Goal: Use online tool/utility: Utilize a website feature to perform a specific function

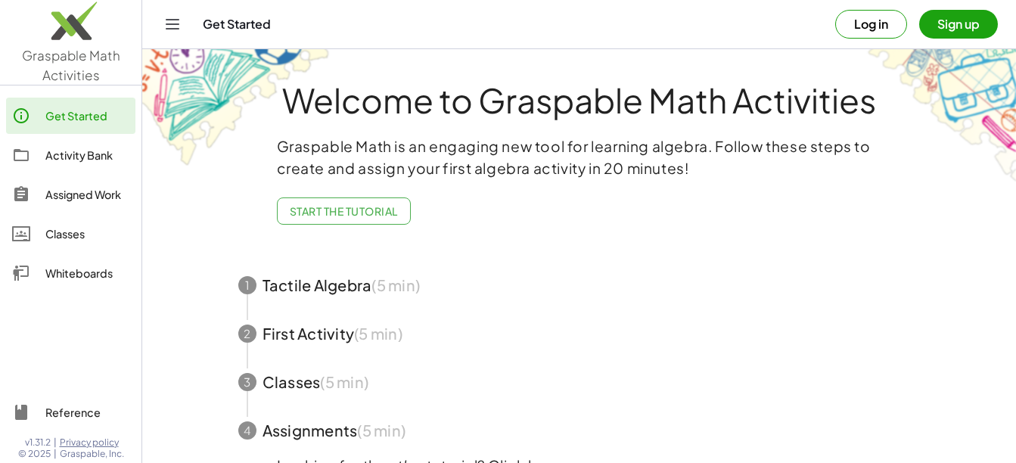
click at [58, 266] on div "Whiteboards" at bounding box center [87, 273] width 84 height 18
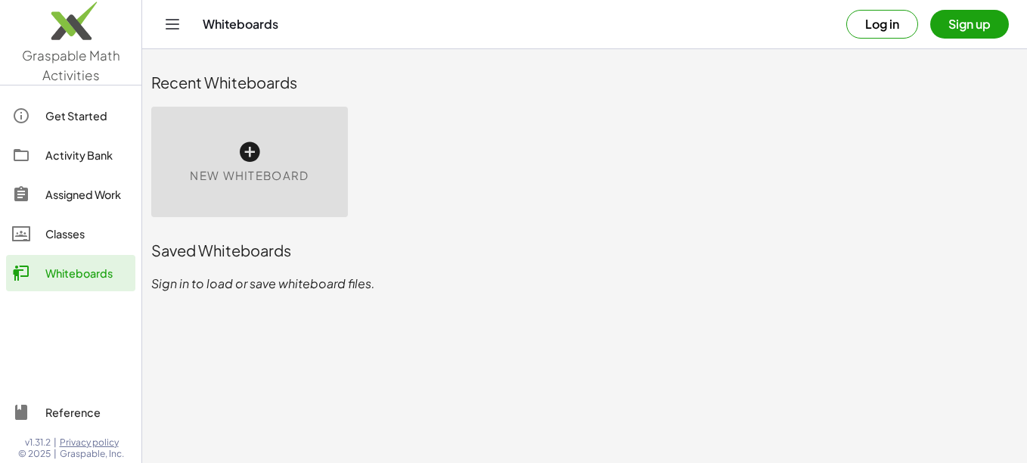
click at [197, 154] on div "New Whiteboard" at bounding box center [249, 162] width 197 height 110
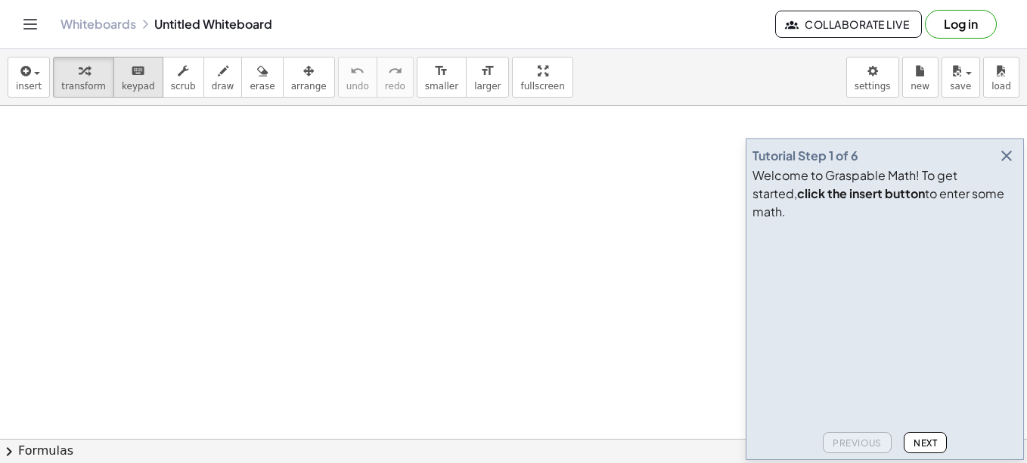
click at [122, 74] on div "keyboard" at bounding box center [138, 70] width 33 height 18
click at [383, 343] on div at bounding box center [513, 438] width 1027 height 665
click at [1005, 165] on icon "button" at bounding box center [1006, 156] width 18 height 18
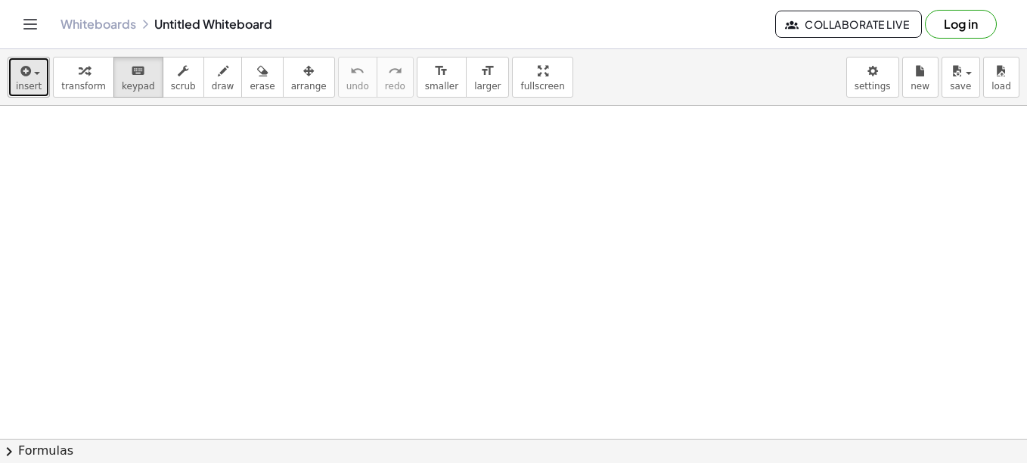
click at [15, 82] on button "insert" at bounding box center [29, 77] width 42 height 41
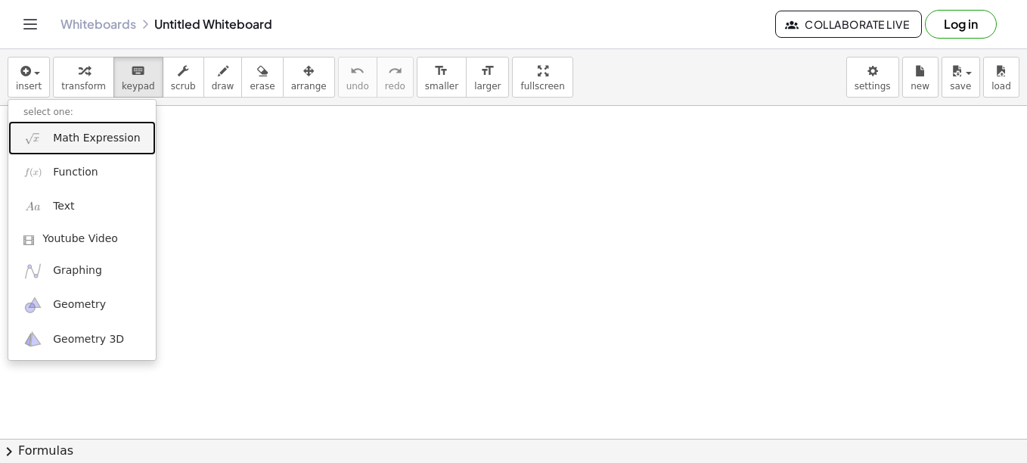
click at [64, 148] on link "Math Expression" at bounding box center [81, 138] width 147 height 34
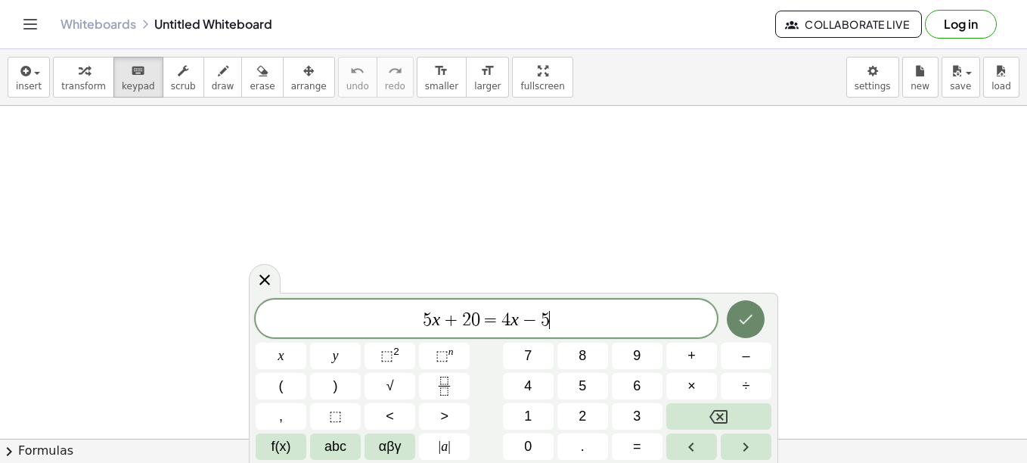
click at [740, 322] on icon "Done" at bounding box center [745, 319] width 18 height 18
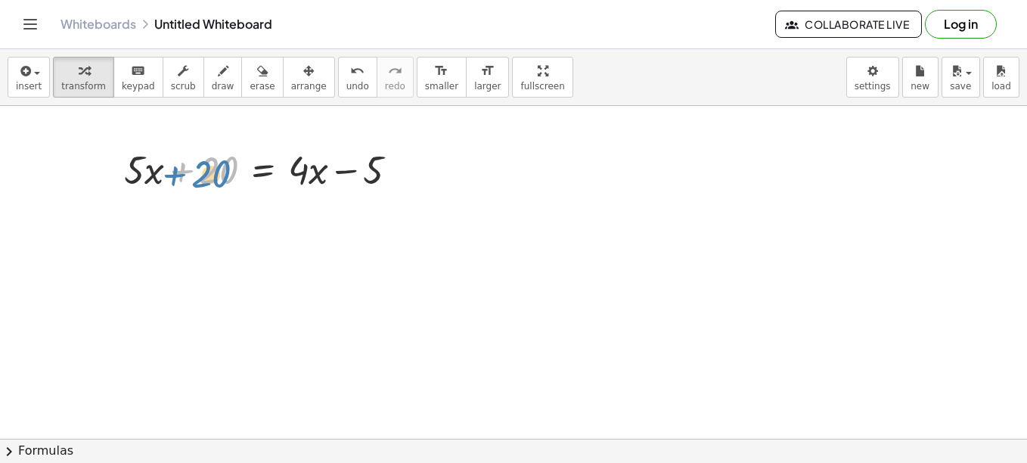
drag, startPoint x: 219, startPoint y: 172, endPoint x: 209, endPoint y: 175, distance: 10.5
click at [209, 175] on div at bounding box center [266, 168] width 301 height 51
drag, startPoint x: 209, startPoint y: 175, endPoint x: 416, endPoint y: 191, distance: 207.0
click at [416, 191] on div at bounding box center [266, 168] width 301 height 51
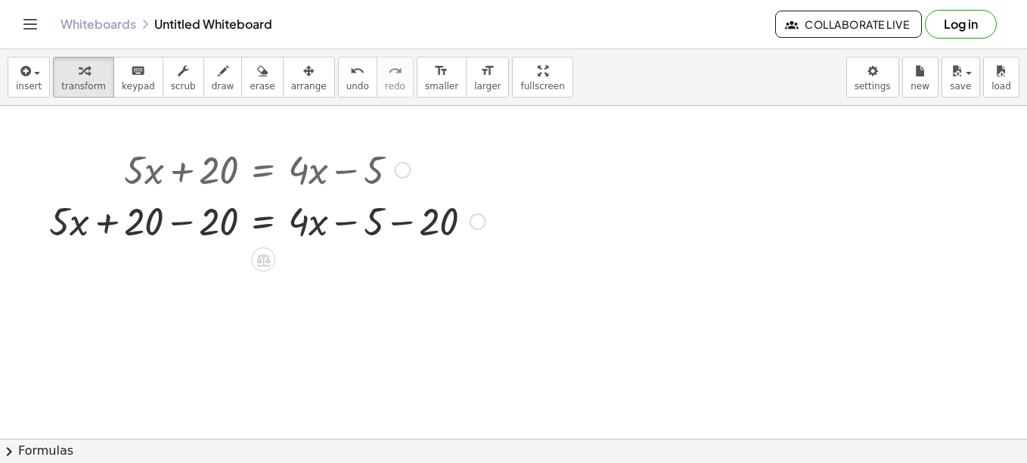
click at [181, 216] on div at bounding box center [267, 219] width 451 height 51
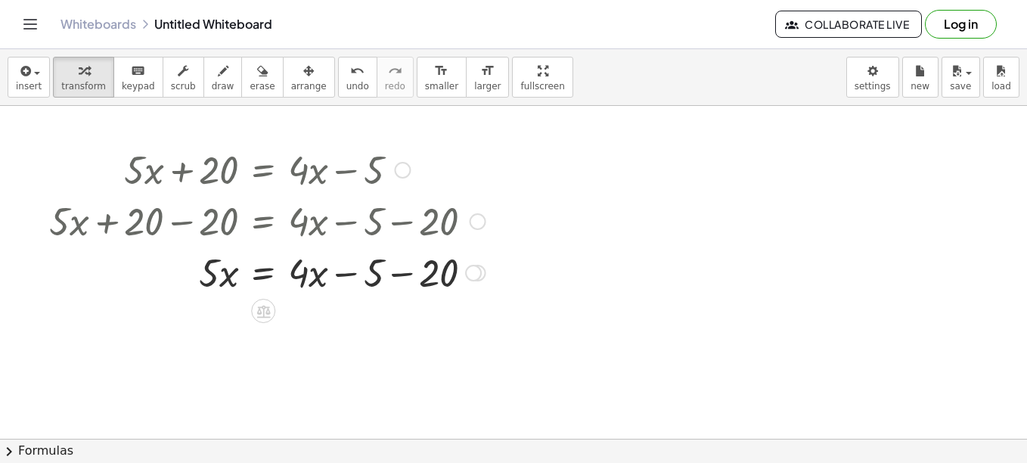
click at [409, 271] on div at bounding box center [267, 271] width 451 height 51
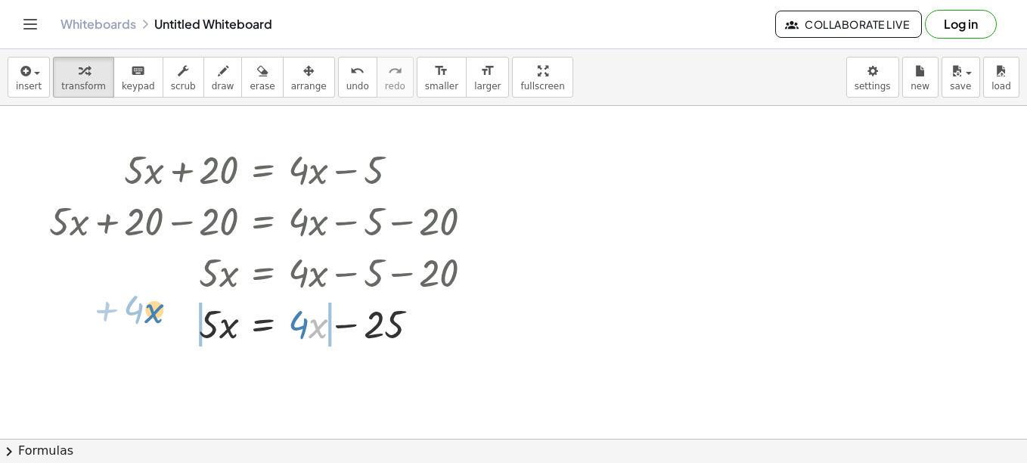
drag, startPoint x: 310, startPoint y: 327, endPoint x: 147, endPoint y: 312, distance: 164.0
click at [147, 312] on div at bounding box center [267, 322] width 451 height 51
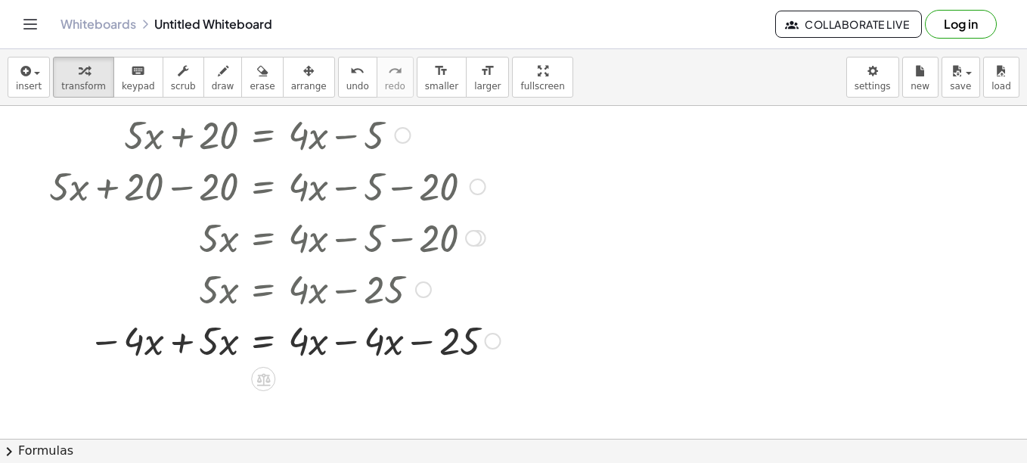
scroll to position [36, 0]
click at [178, 348] on div at bounding box center [275, 338] width 467 height 51
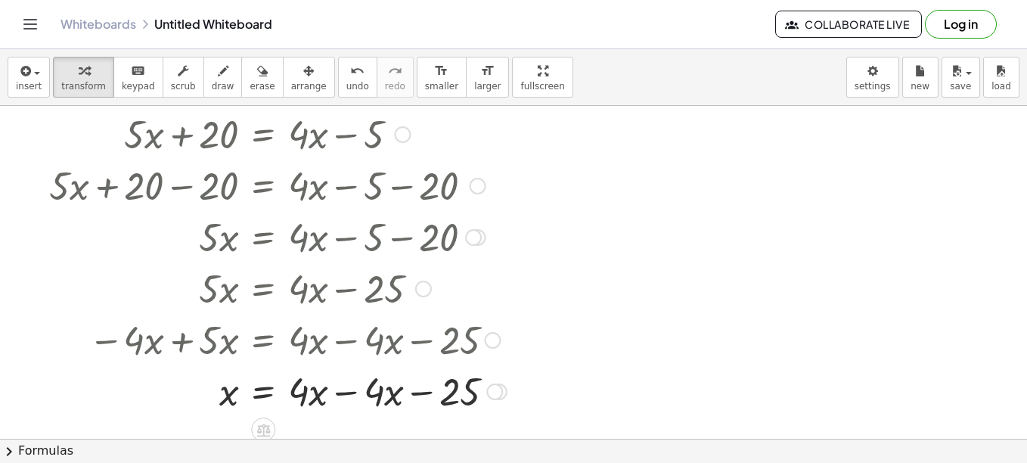
click at [337, 388] on div at bounding box center [278, 389] width 473 height 51
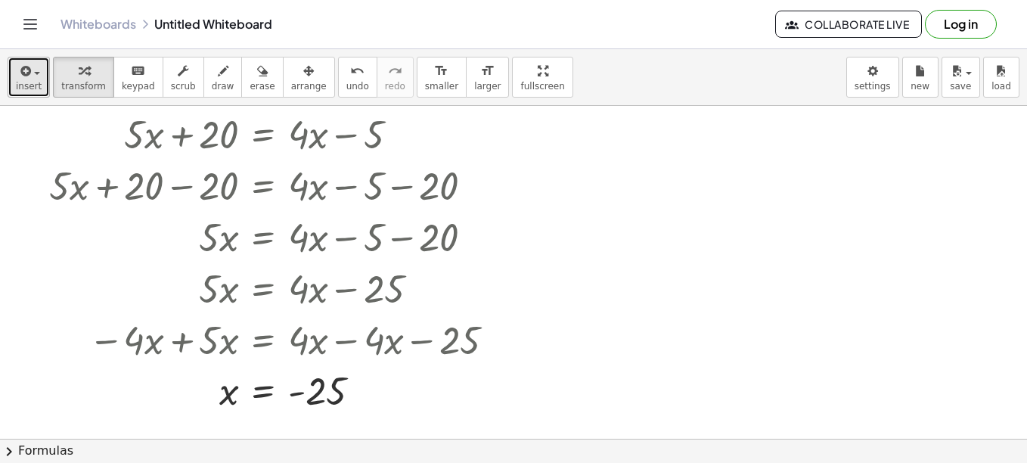
click at [23, 79] on icon "button" at bounding box center [24, 71] width 14 height 18
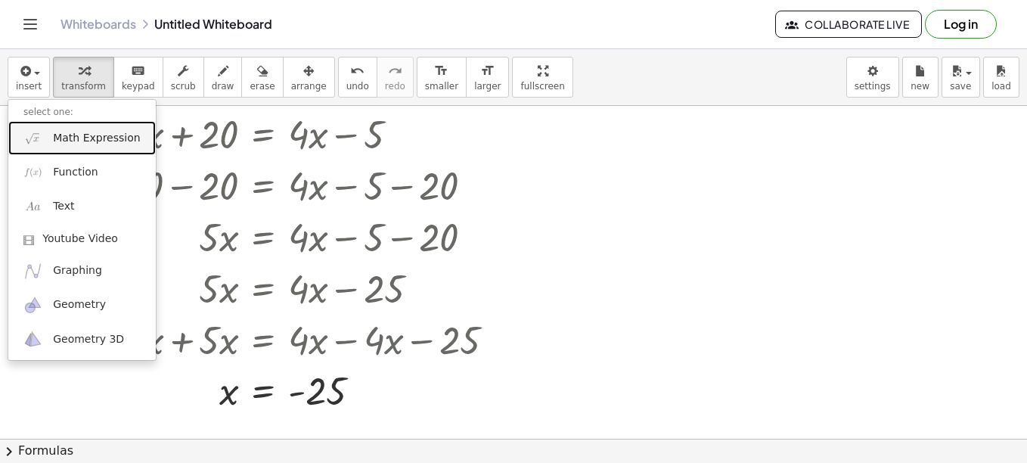
click at [82, 129] on link "Math Expression" at bounding box center [81, 138] width 147 height 34
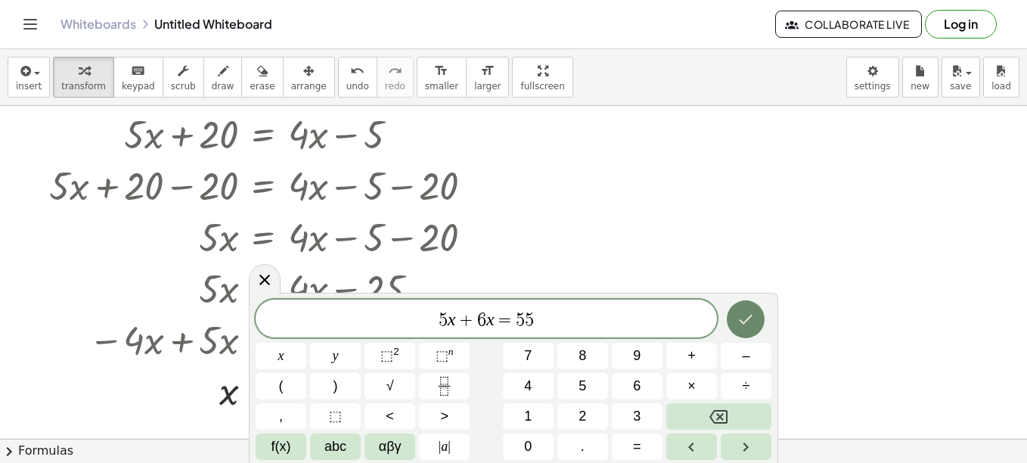
click at [745, 320] on icon "Done" at bounding box center [745, 319] width 18 height 18
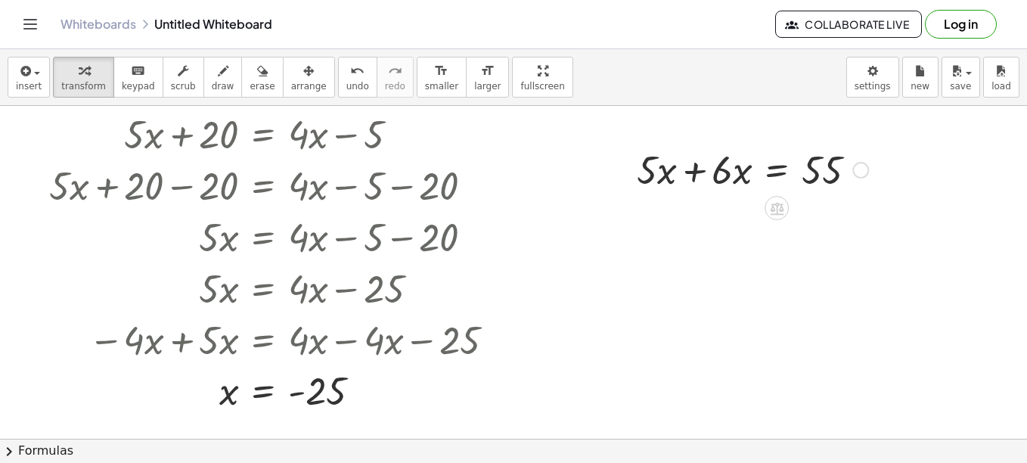
click at [702, 172] on div at bounding box center [752, 168] width 247 height 51
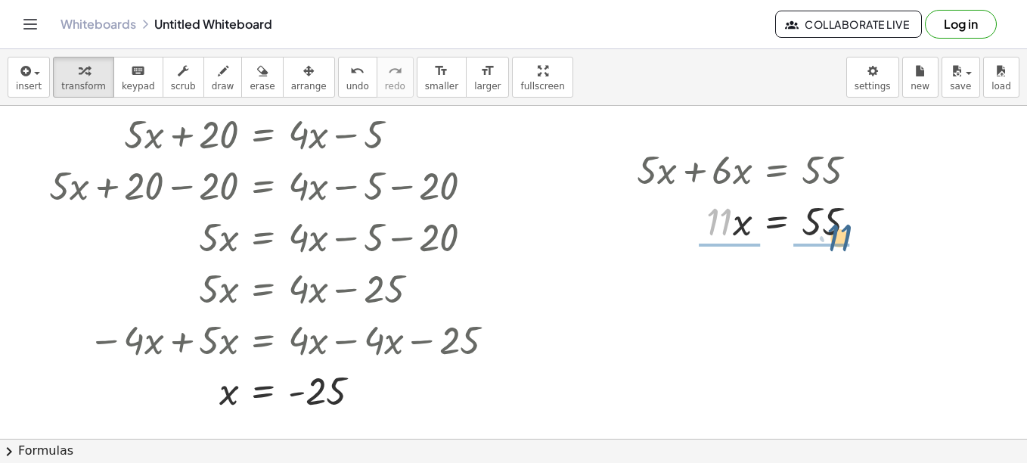
drag, startPoint x: 719, startPoint y: 226, endPoint x: 839, endPoint y: 241, distance: 121.2
click at [839, 241] on div at bounding box center [752, 219] width 247 height 51
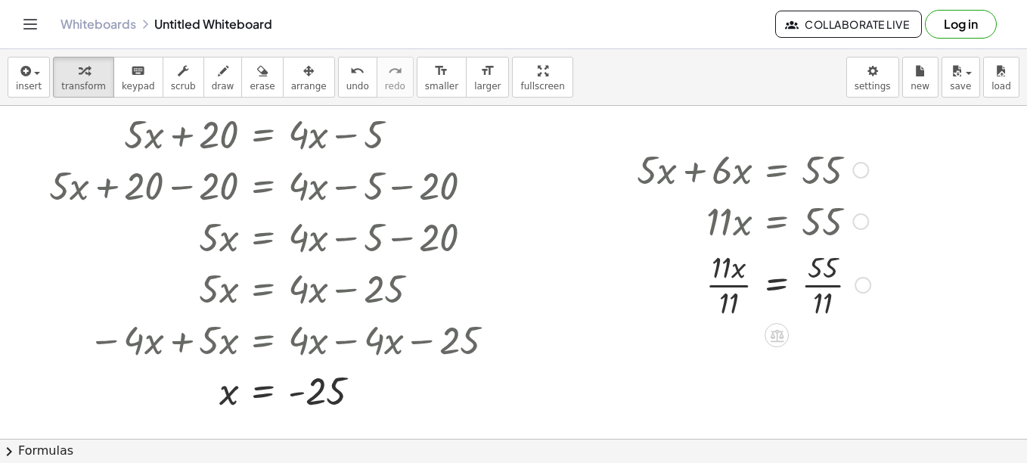
click at [786, 278] on div at bounding box center [753, 284] width 249 height 76
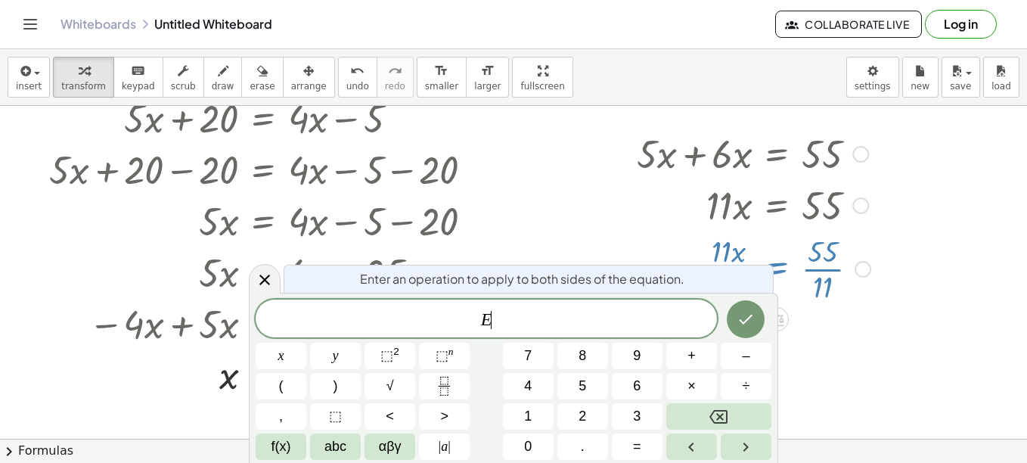
scroll to position [61, 0]
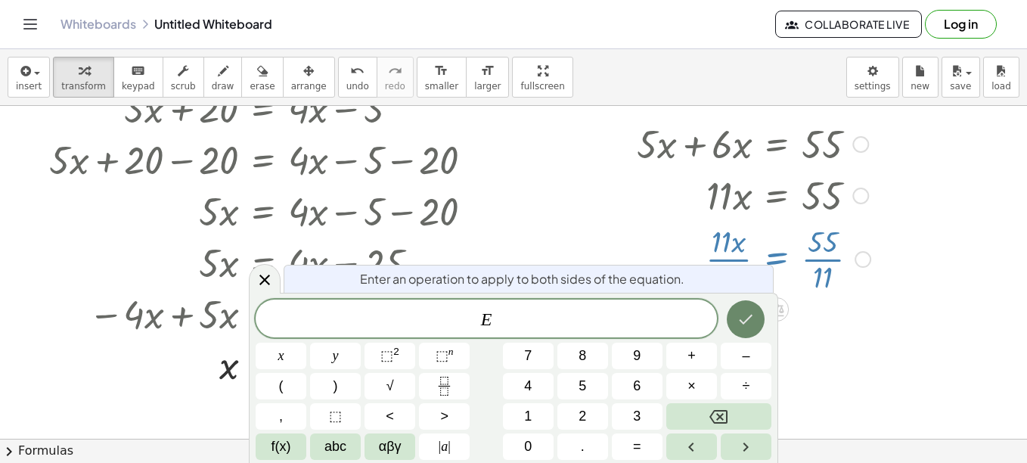
click at [733, 318] on button "Done" at bounding box center [746, 319] width 38 height 38
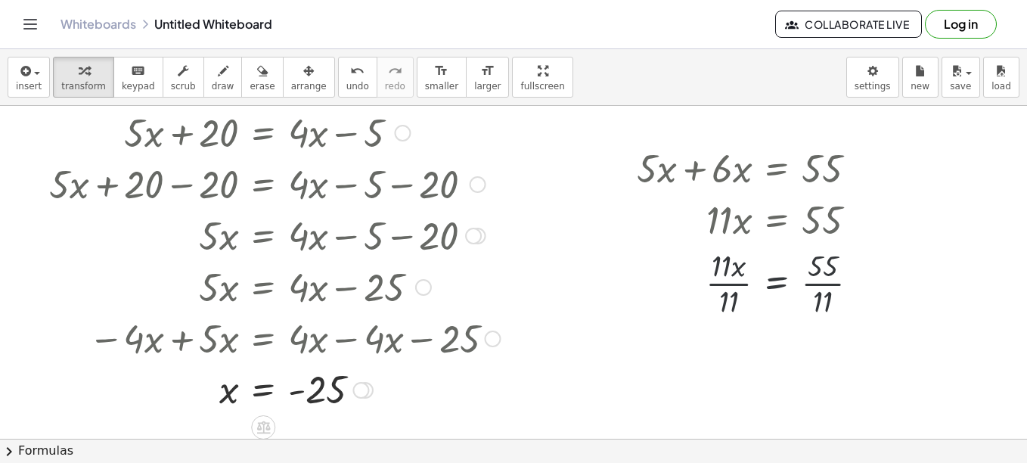
scroll to position [36, 0]
click at [724, 281] on div at bounding box center [753, 284] width 249 height 76
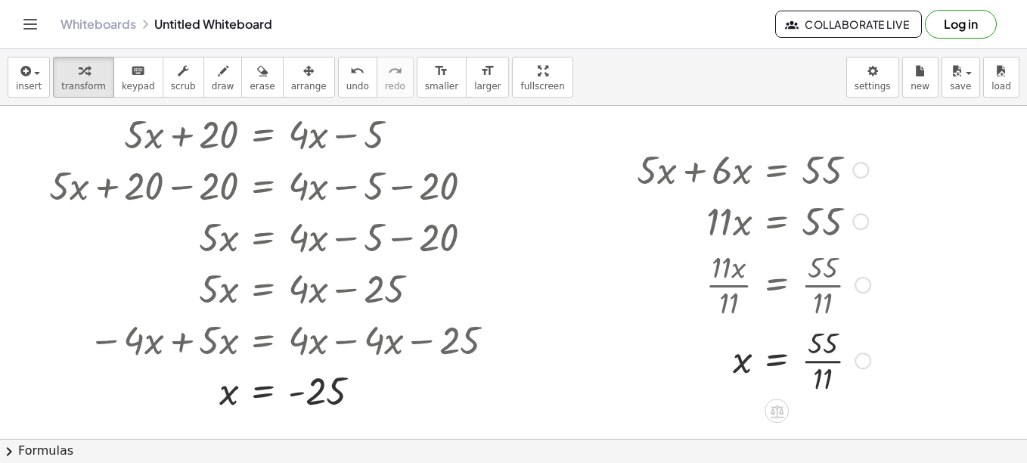
click at [825, 353] on div at bounding box center [753, 359] width 249 height 76
